Goal: Book appointment/travel/reservation

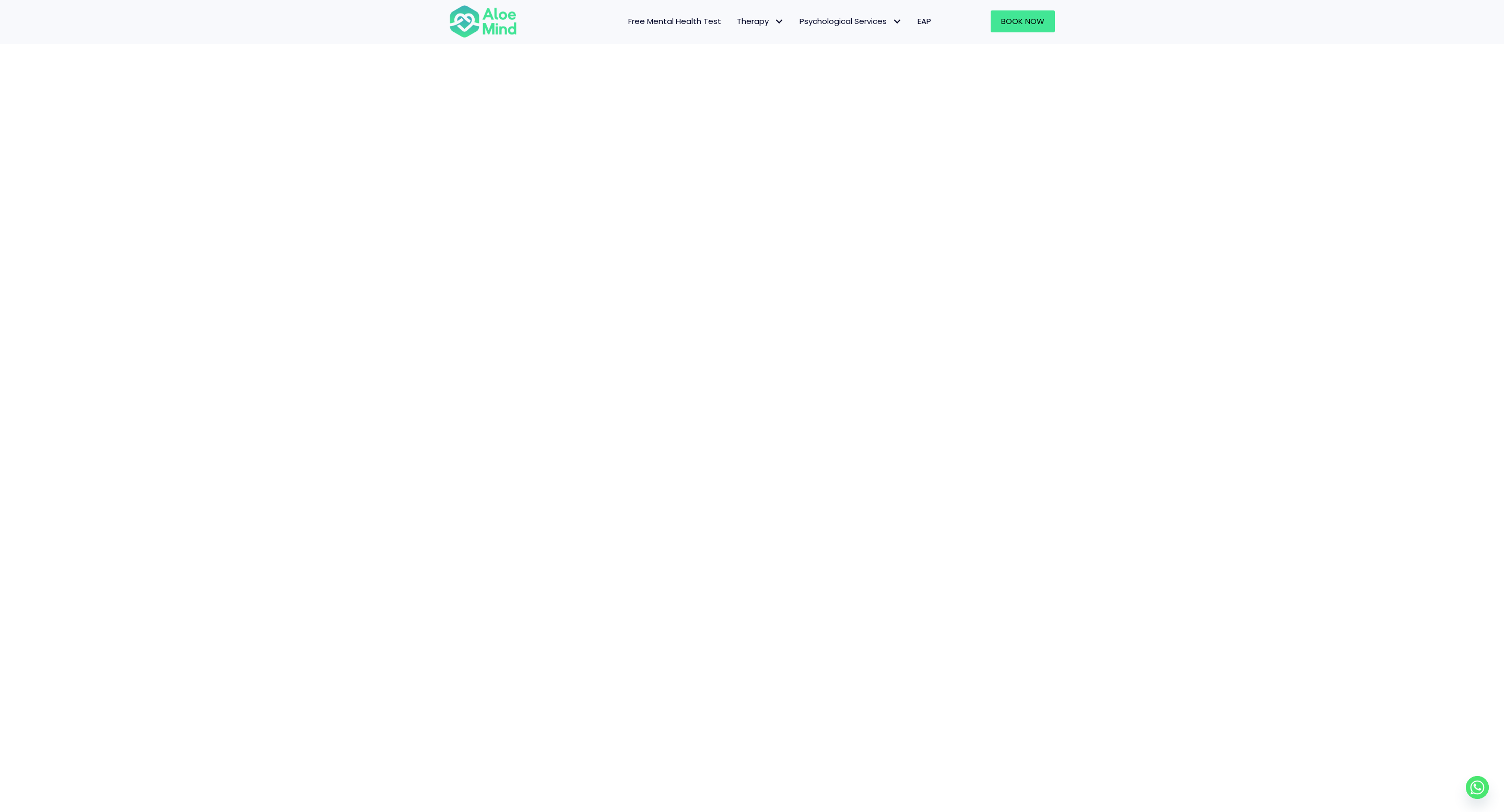
scroll to position [121, 0]
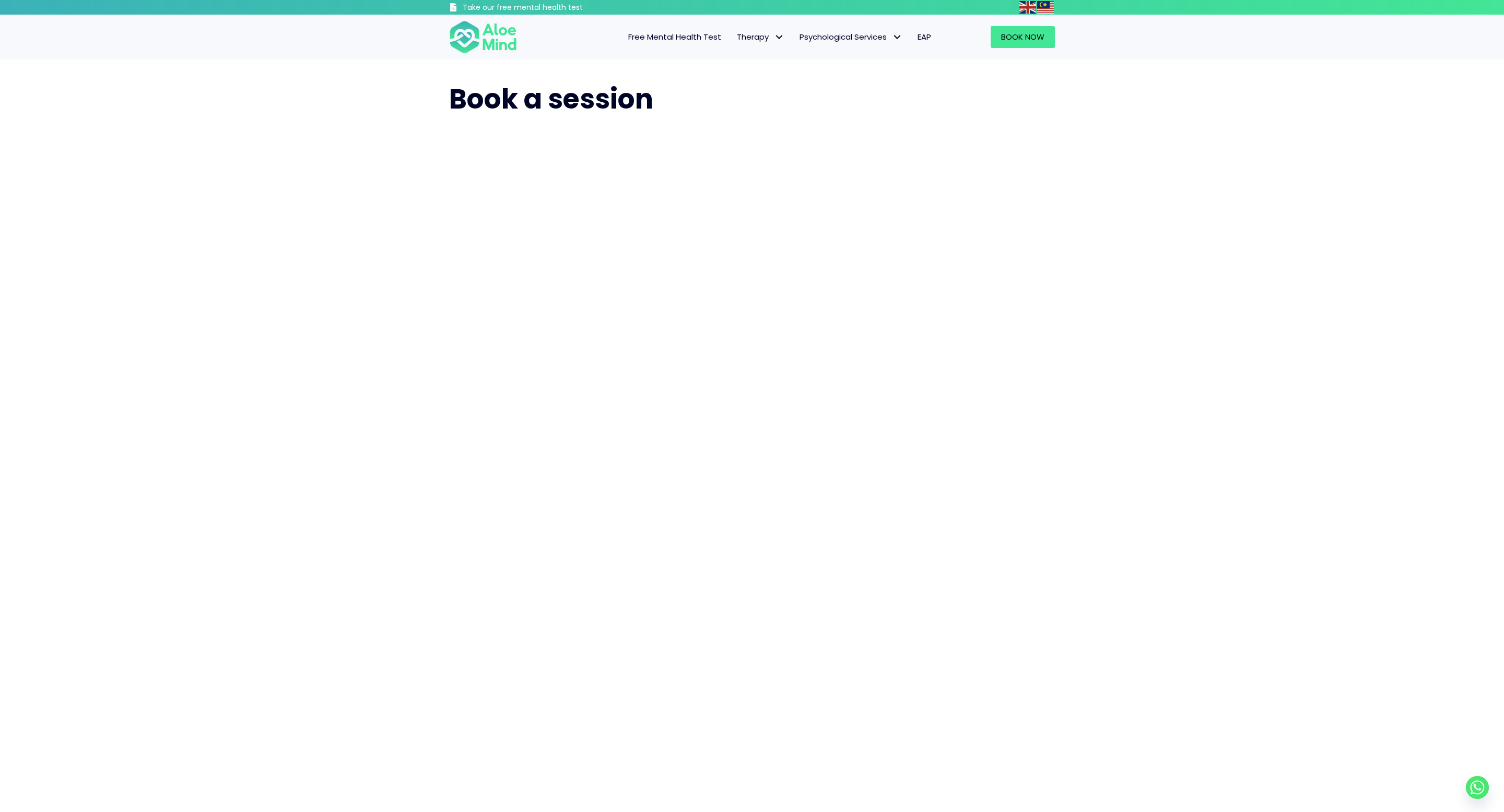
click at [1209, 375] on div "Book a session" at bounding box center [752, 461] width 1504 height 803
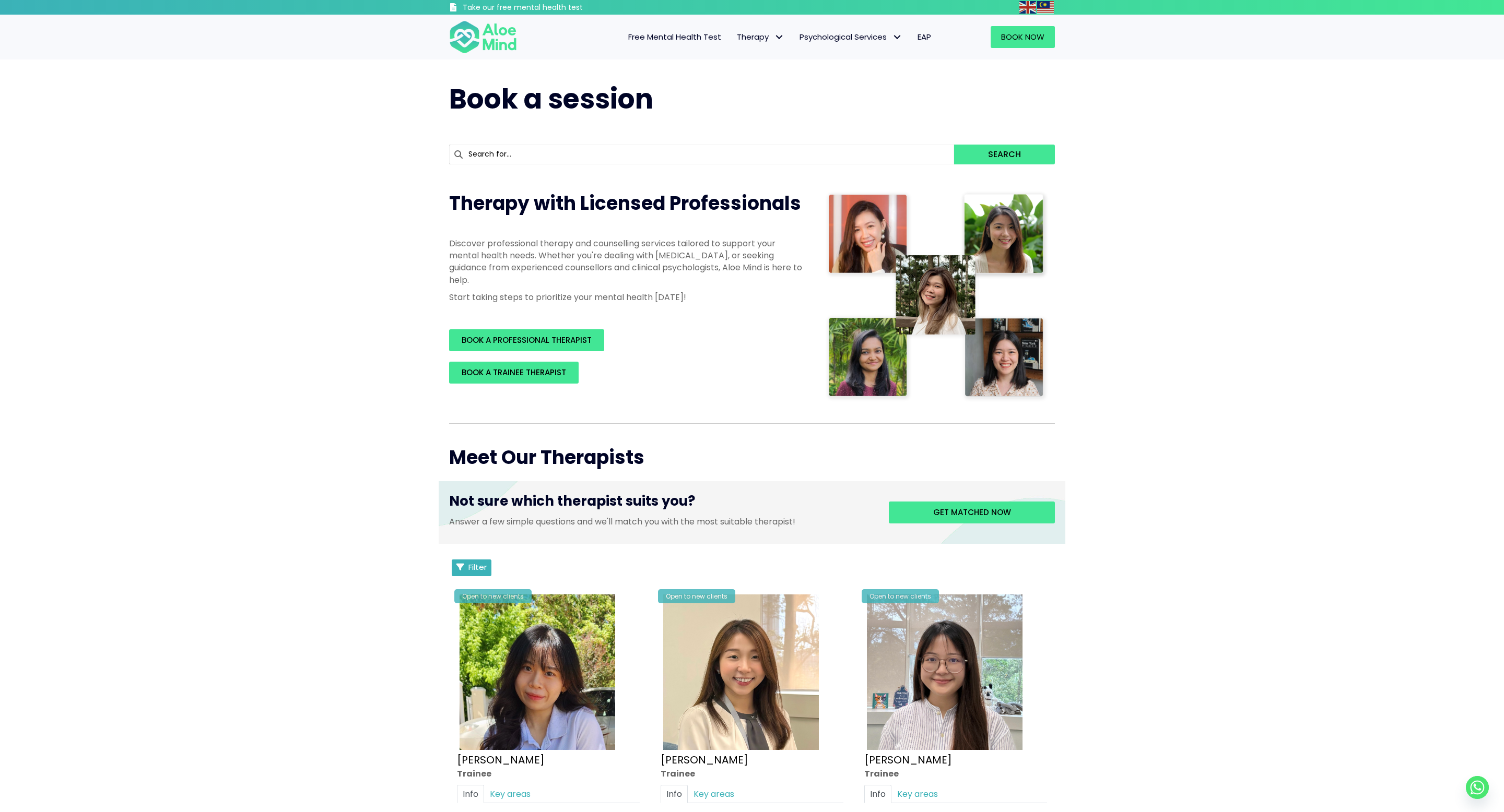
click at [484, 405] on span "Filter" at bounding box center [477, 568] width 18 height 11
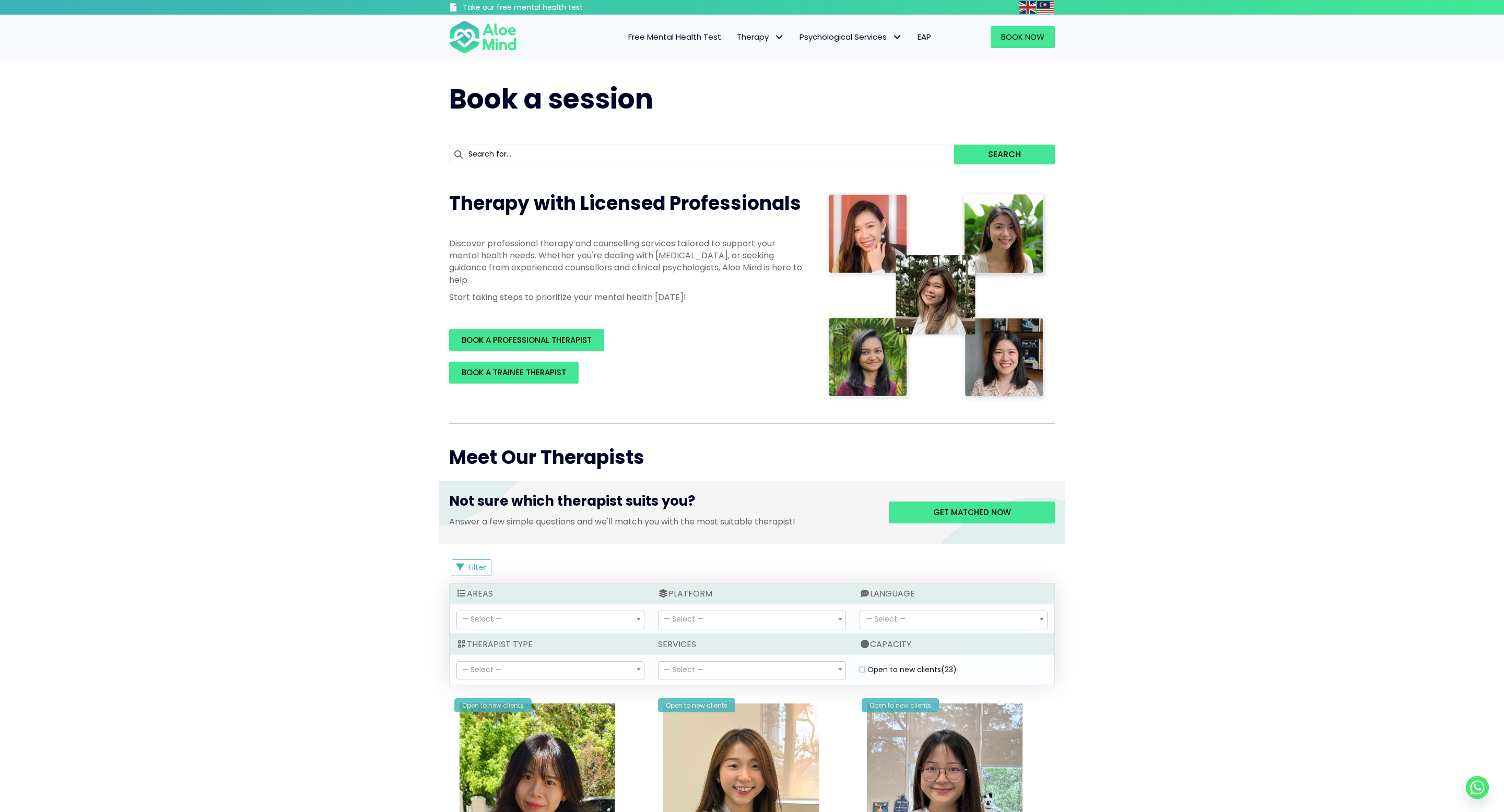
click at [752, 405] on clients "Open to new clients (23)" at bounding box center [861, 669] width 5 height 7
checkbox clients "true"
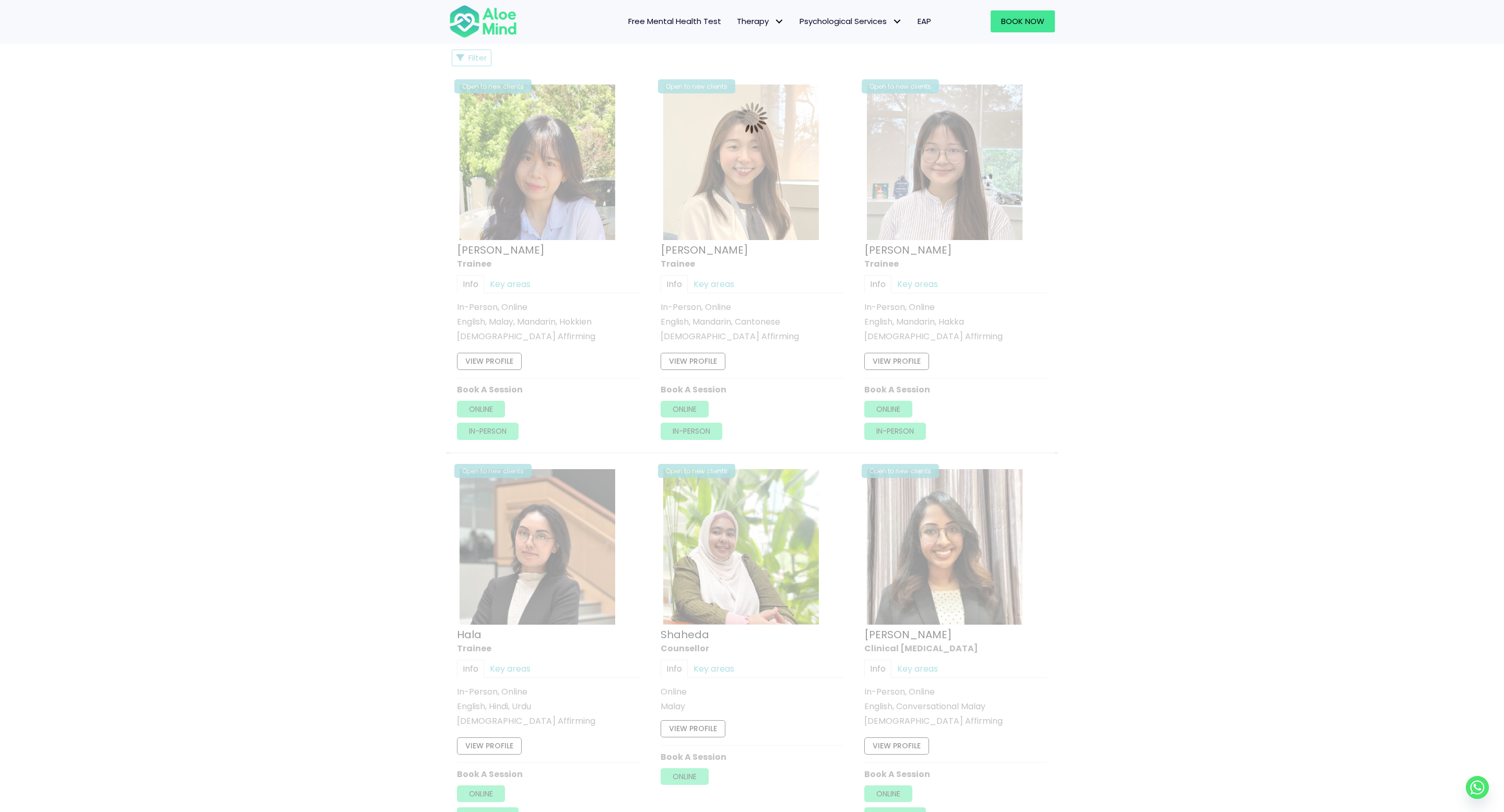
scroll to position [559, 0]
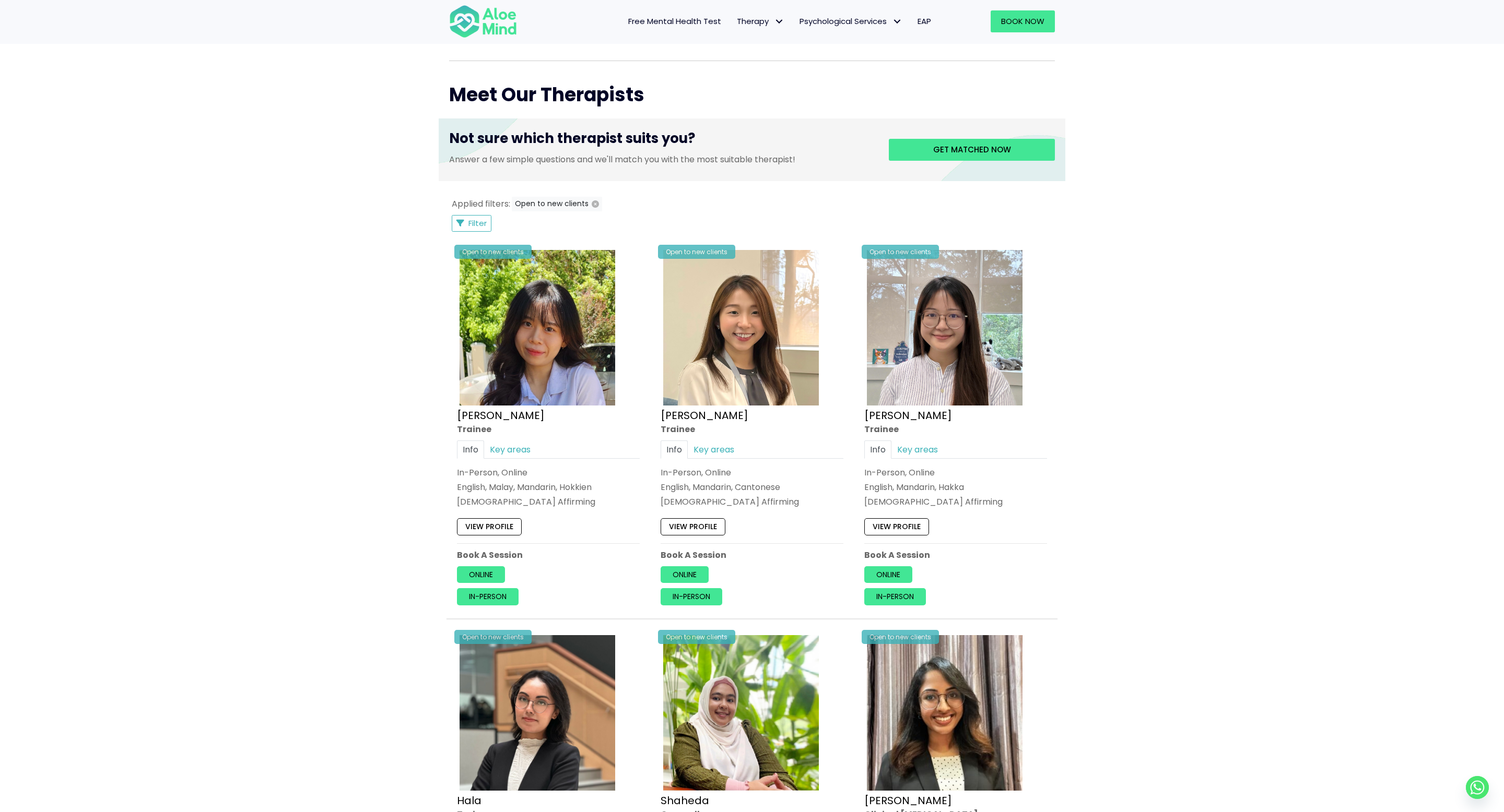
scroll to position [249, 0]
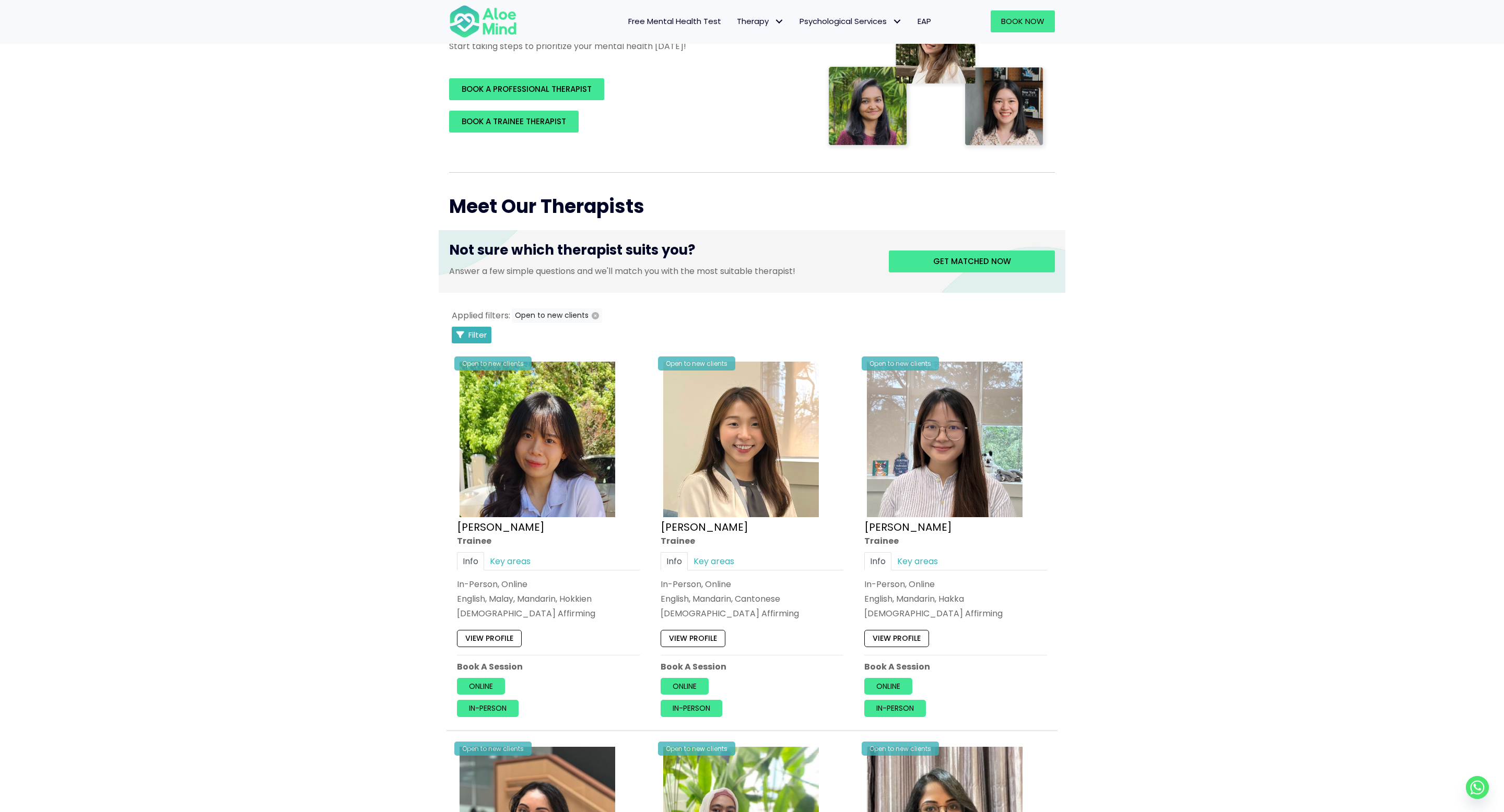
click at [459, 329] on button "Filter" at bounding box center [472, 336] width 40 height 17
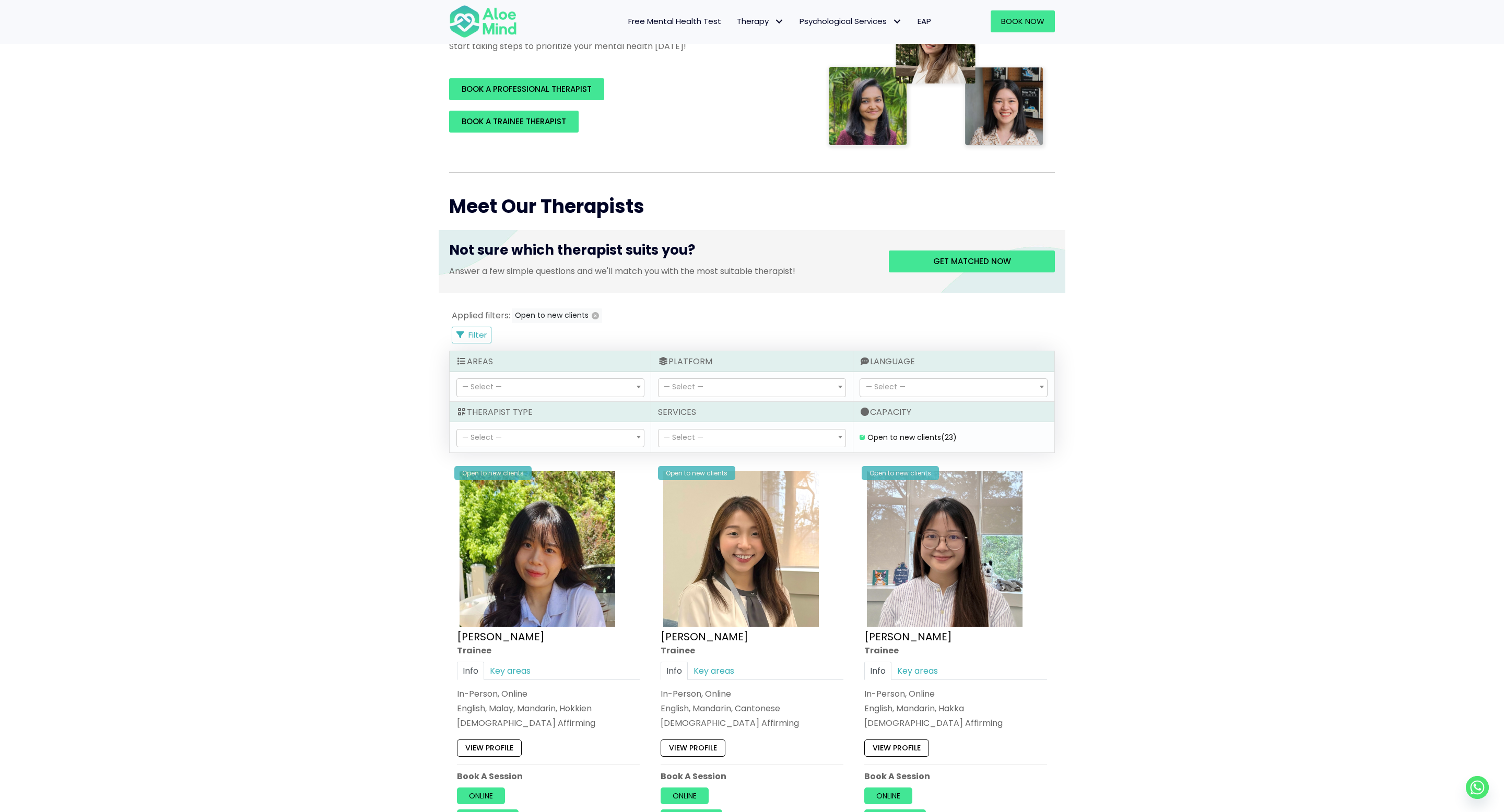
click at [560, 405] on span "— Select —" at bounding box center [550, 438] width 186 height 18
select select "80"
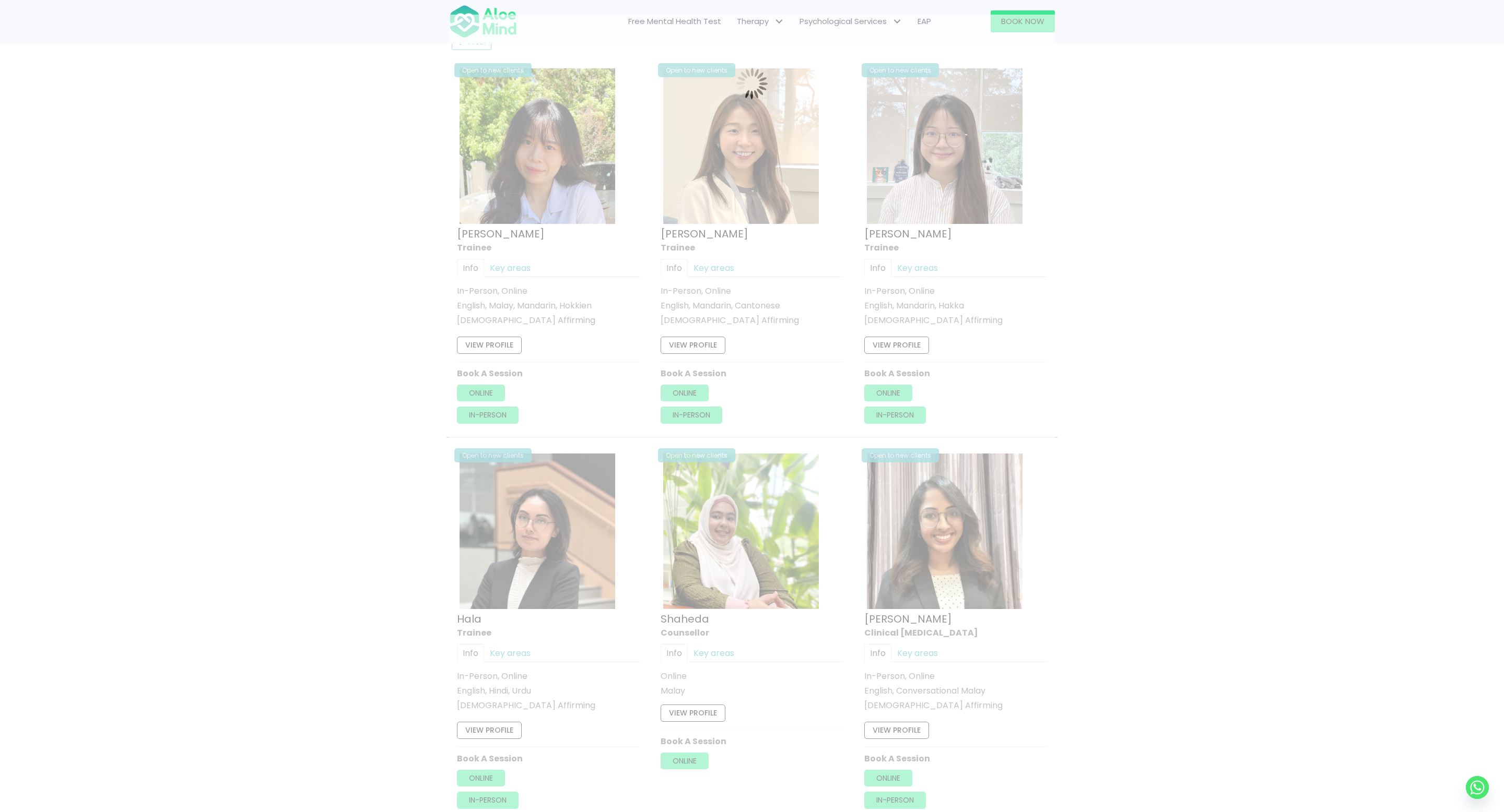
scroll to position [558, 0]
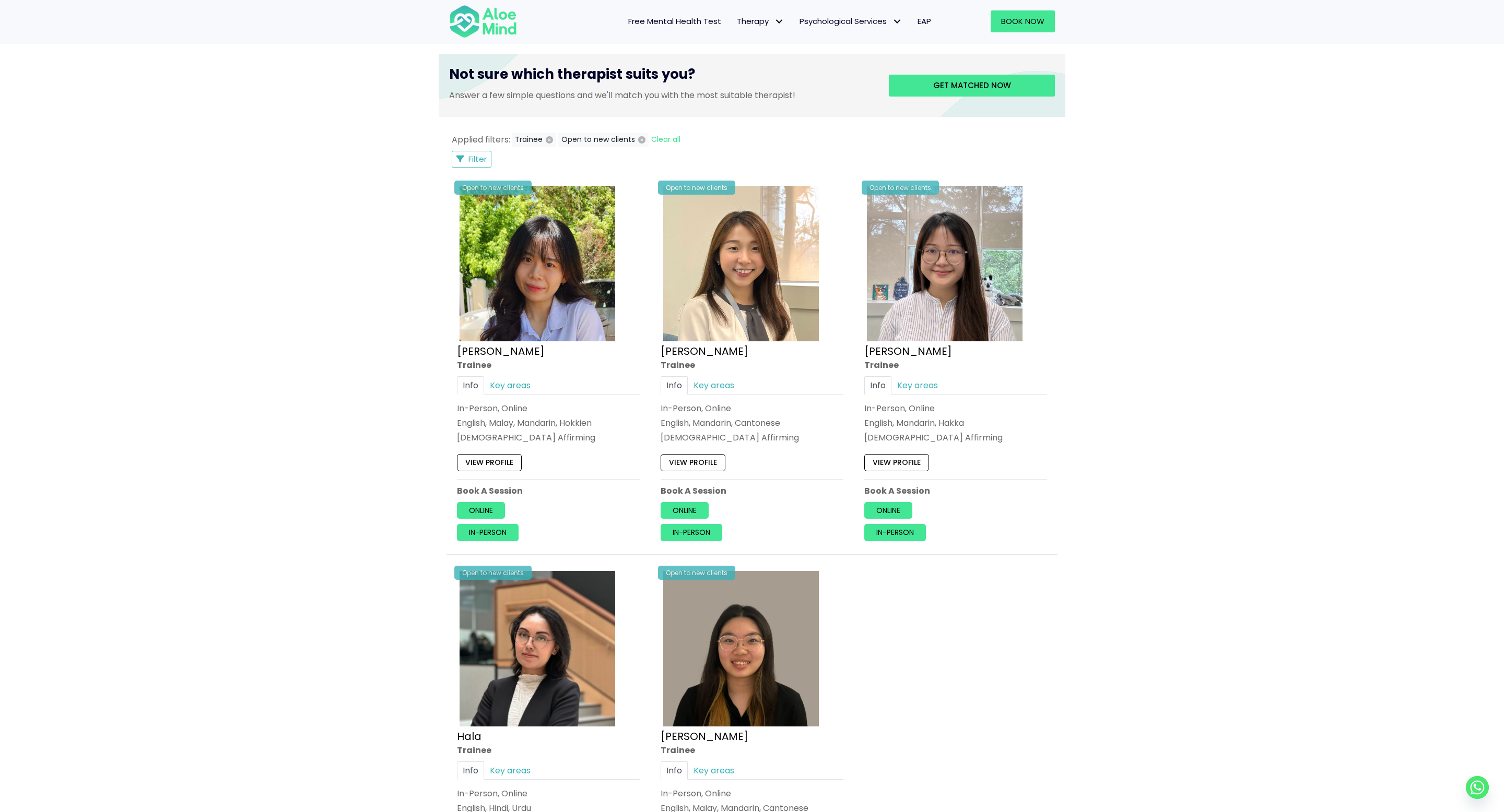
scroll to position [217, 0]
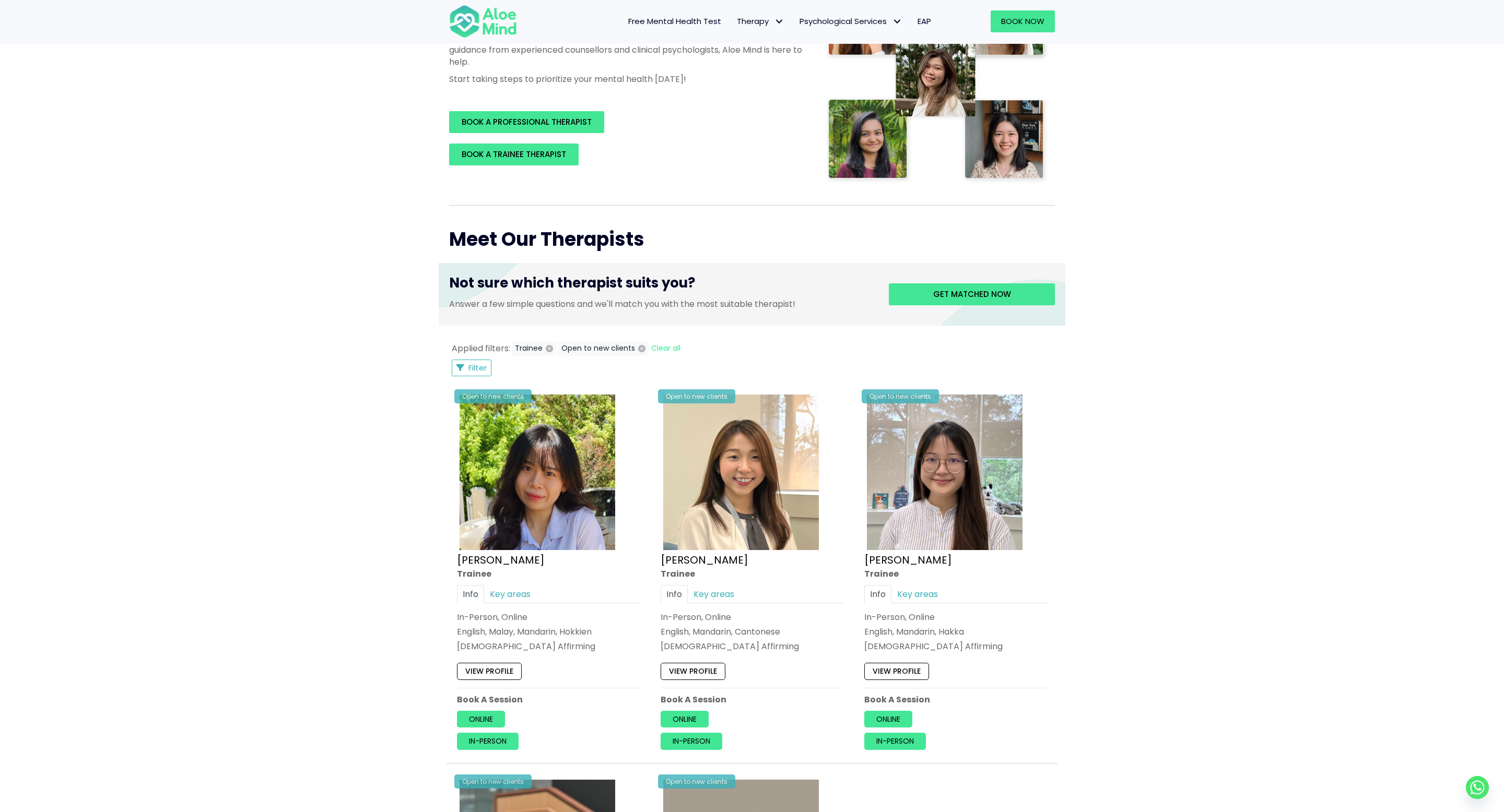
click at [479, 382] on div "Applied filters: Trainee Open to new clients Clear all Filter Filter Sort by: N…" at bounding box center [752, 747] width 606 height 813
click at [478, 377] on div "Applied filters: Trainee Open to new clients Clear all Filter Filter Sort by: N…" at bounding box center [752, 747] width 606 height 813
click at [478, 372] on span "Filter" at bounding box center [477, 368] width 18 height 11
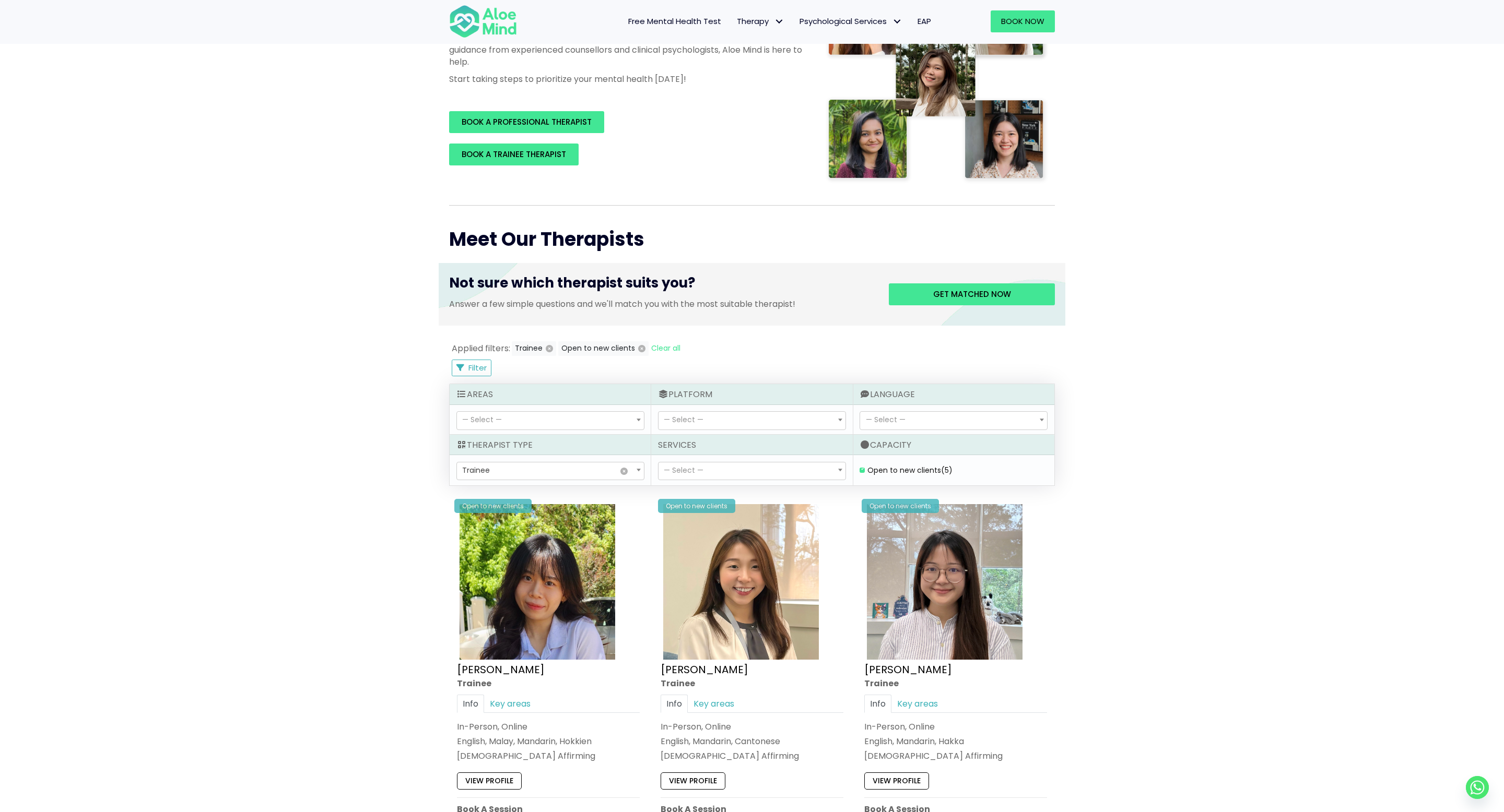
click at [678, 405] on span "— Select —" at bounding box center [684, 470] width 40 height 10
click at [697, 405] on span "— Select —" at bounding box center [684, 419] width 40 height 10
select select "72"
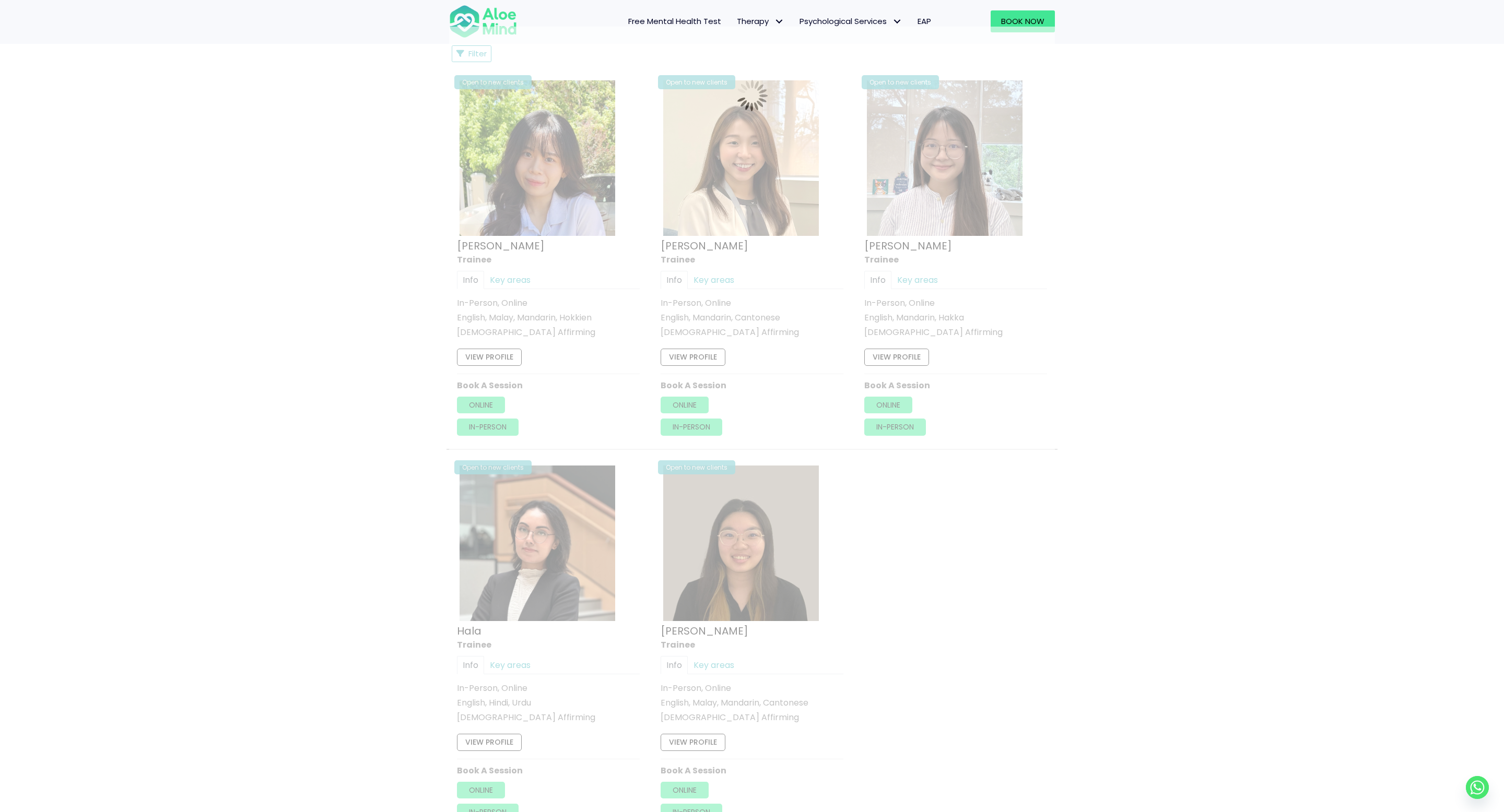
scroll to position [558, 0]
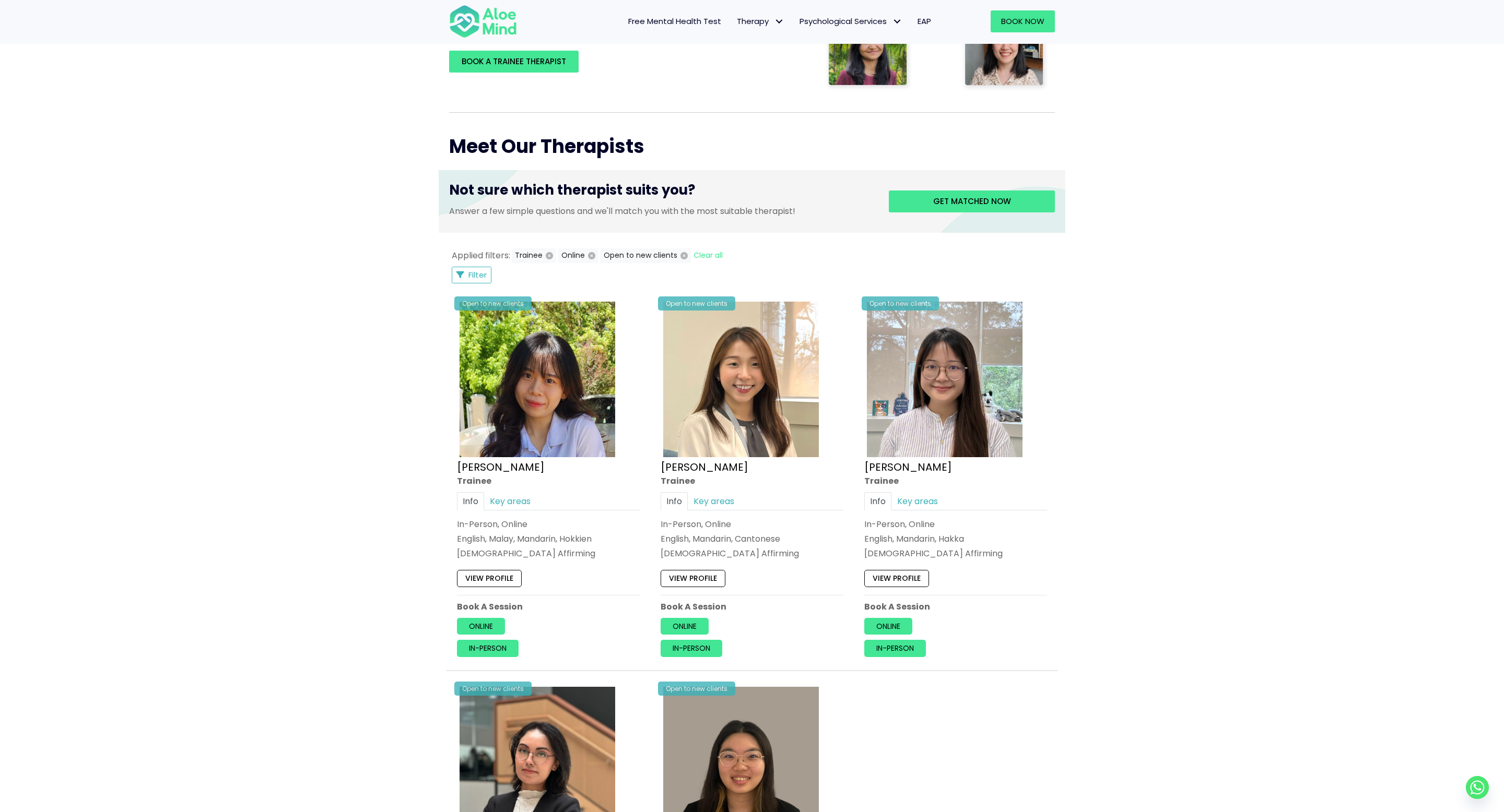
scroll to position [272, 0]
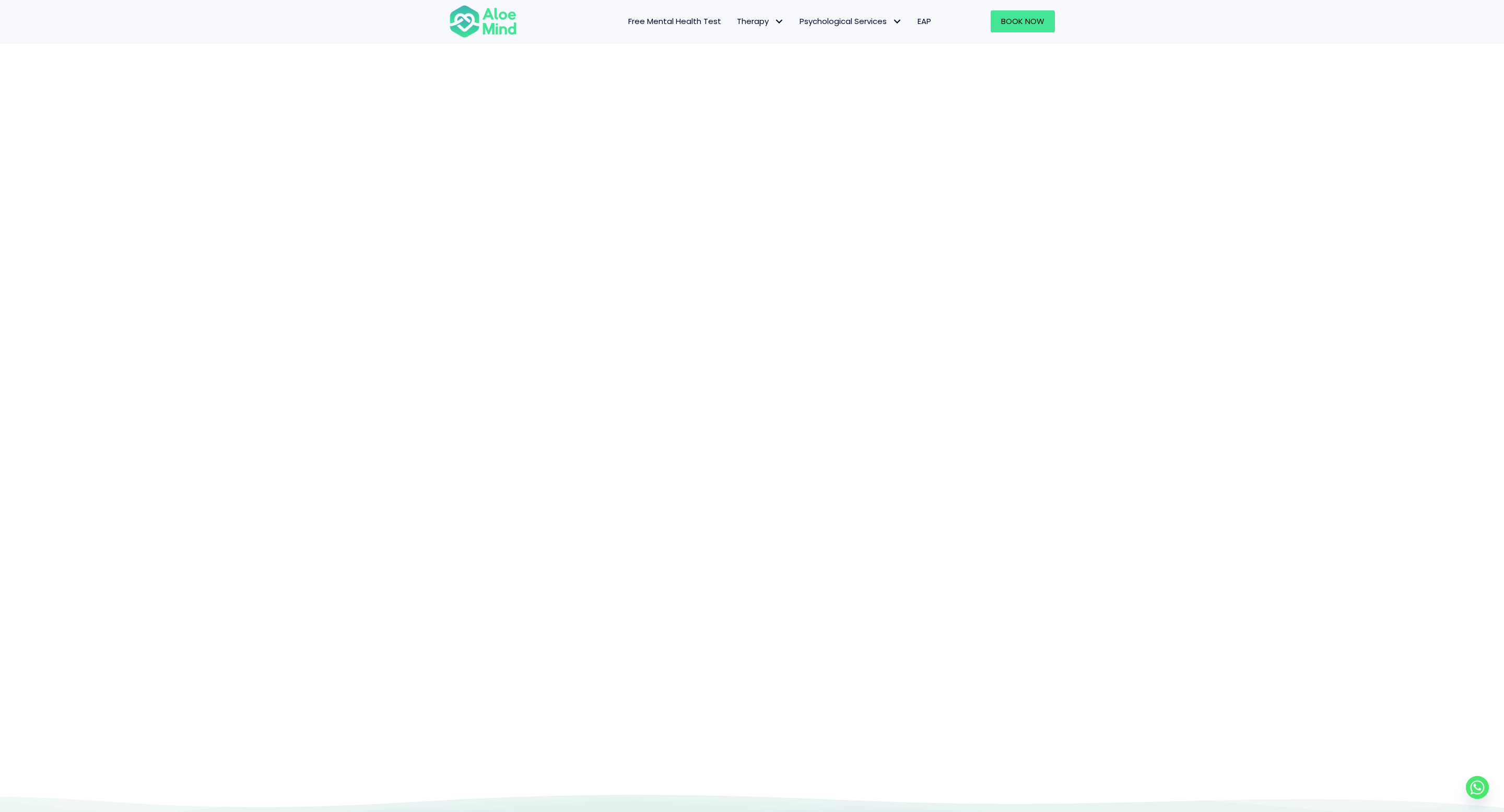
click at [1179, 309] on div "Book a session" at bounding box center [752, 339] width 1504 height 907
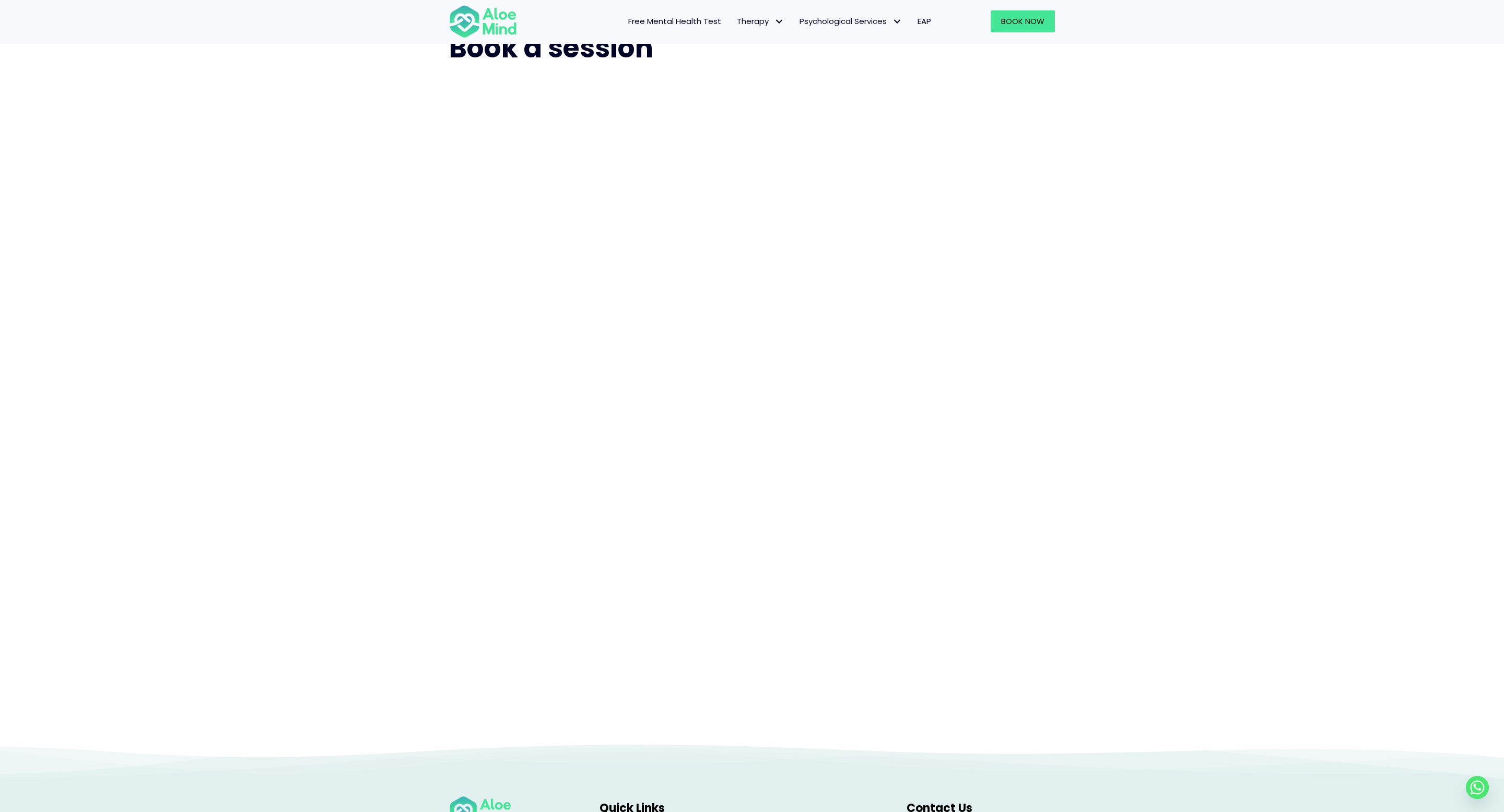
scroll to position [41, 0]
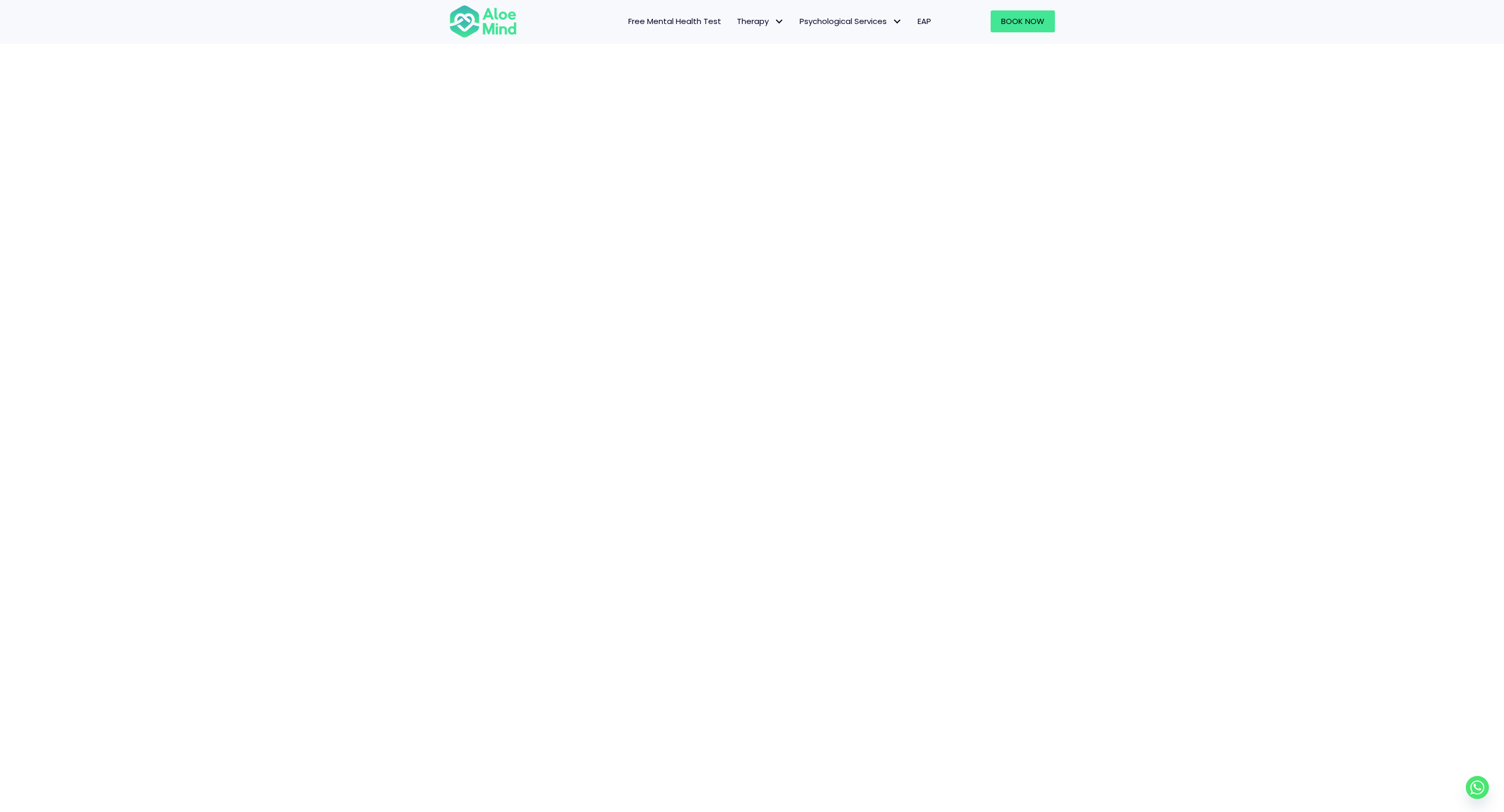
scroll to position [145, 0]
